Goal: Find specific page/section: Find specific page/section

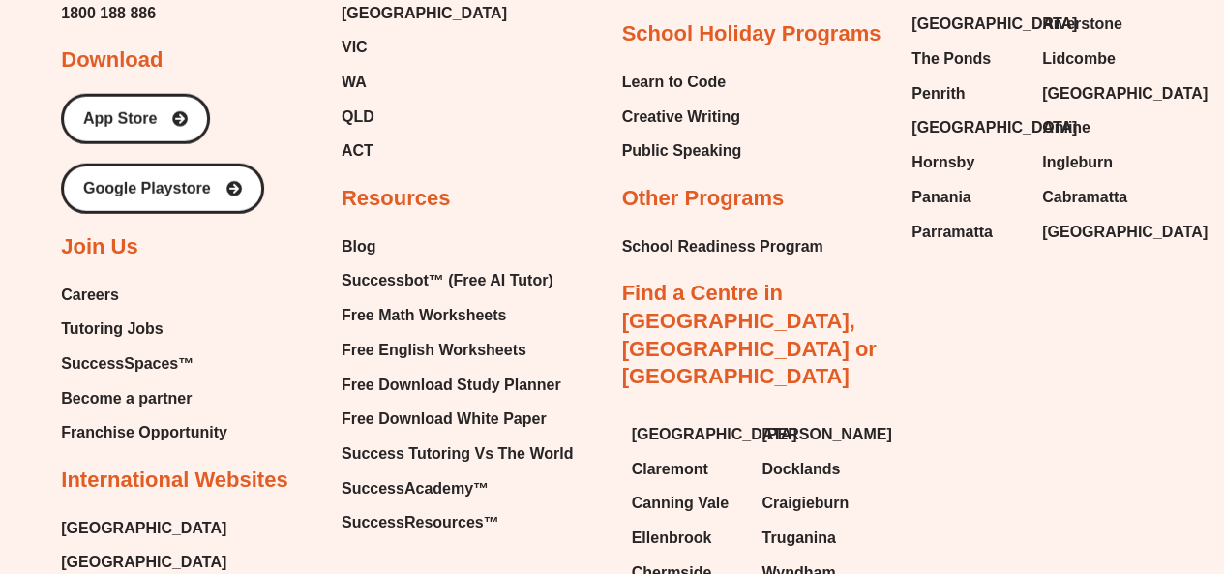
scroll to position [9966, 0]
click at [126, 315] on span "Tutoring Jobs" at bounding box center [112, 329] width 102 height 29
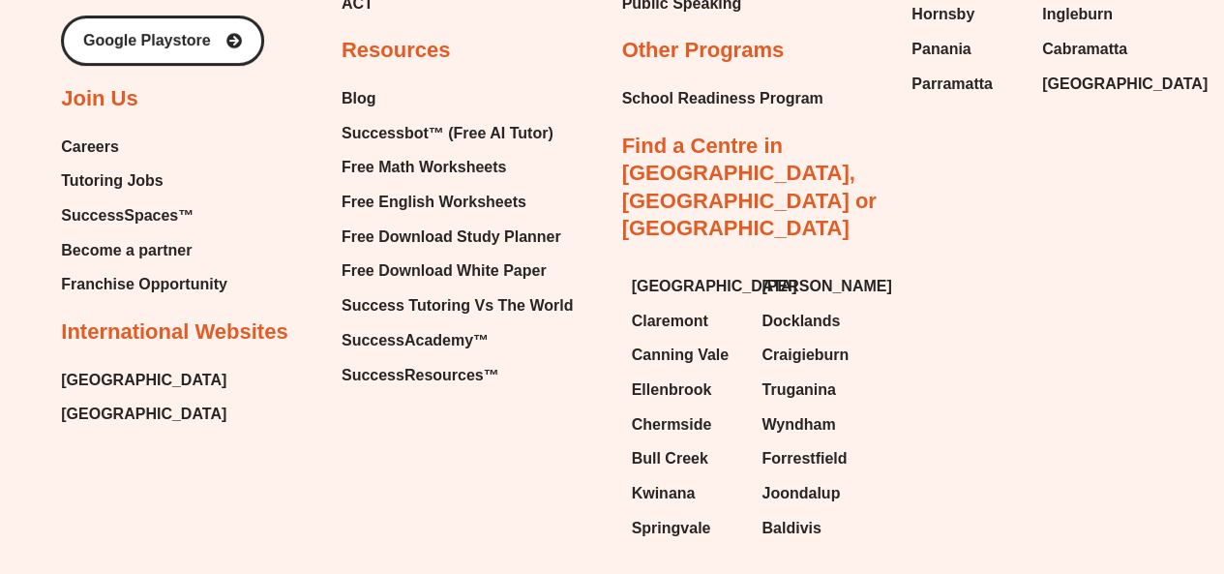
scroll to position [3977, 0]
click at [116, 180] on span "Tutoring Jobs" at bounding box center [112, 179] width 102 height 29
